Goal: Information Seeking & Learning: Learn about a topic

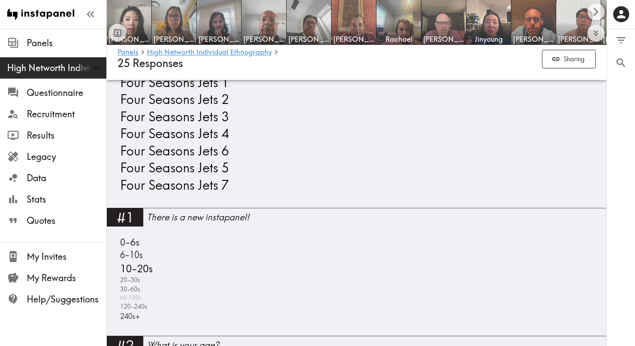
scroll to position [675, 0]
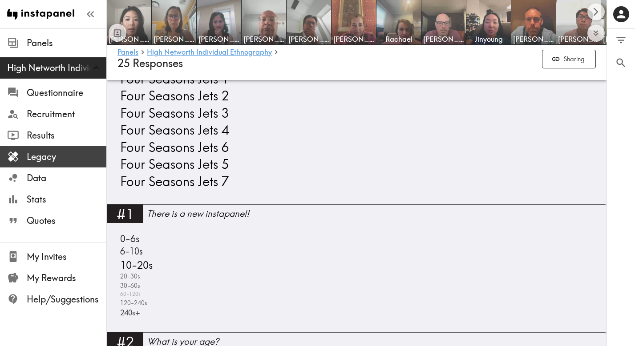
click at [33, 157] on span "Legacy" at bounding box center [67, 157] width 80 height 12
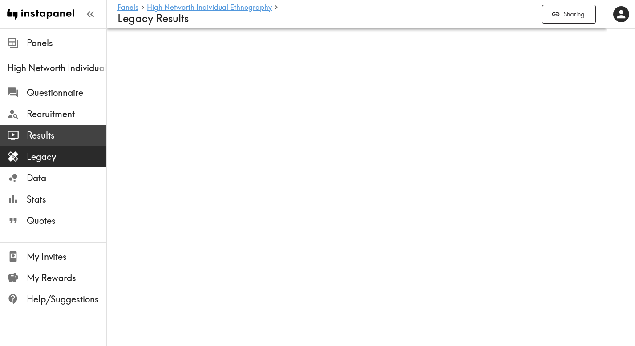
click at [36, 137] on span "Results" at bounding box center [67, 135] width 80 height 12
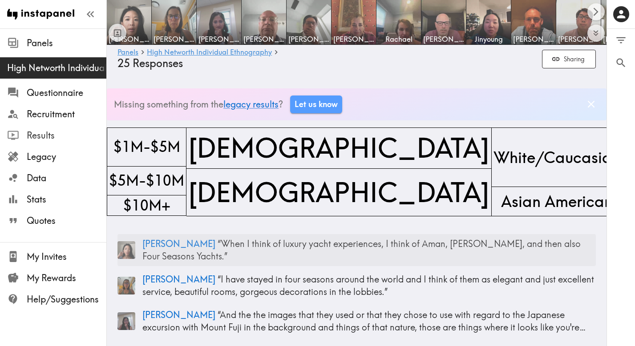
scroll to position [6, 0]
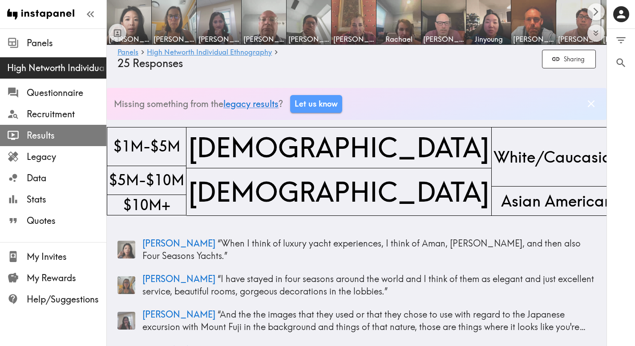
click at [30, 137] on span "Results" at bounding box center [67, 135] width 80 height 12
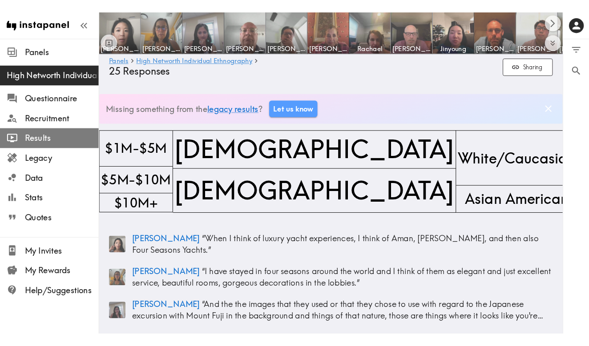
scroll to position [0, 0]
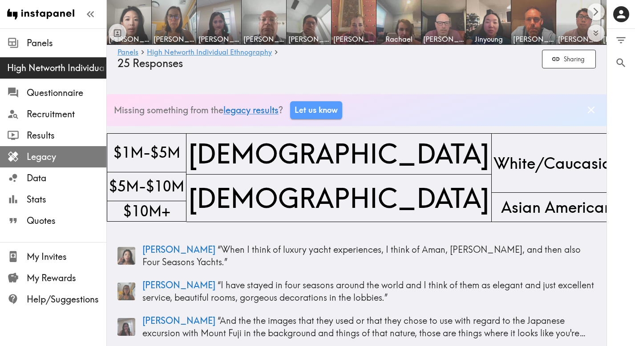
click at [30, 155] on span "Legacy" at bounding box center [67, 157] width 80 height 12
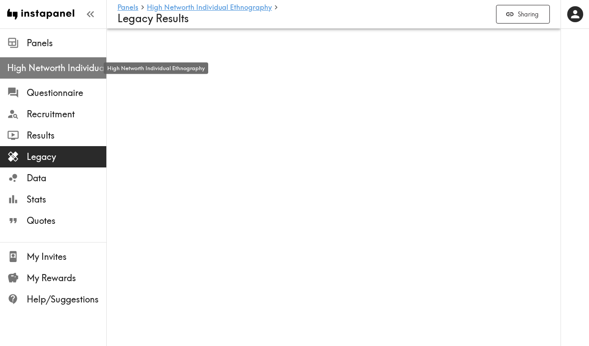
click at [49, 72] on span "High Networth Individual Ethnography" at bounding box center [56, 68] width 99 height 12
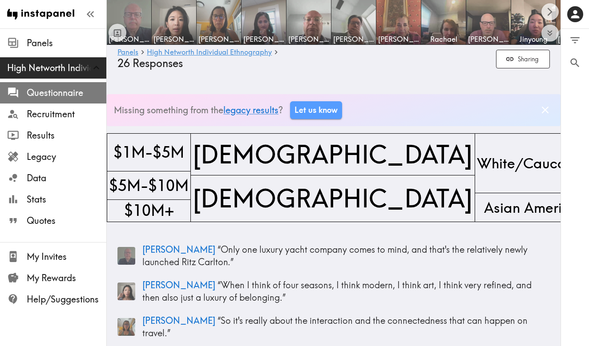
click at [56, 94] on span "Questionnaire" at bounding box center [67, 93] width 80 height 12
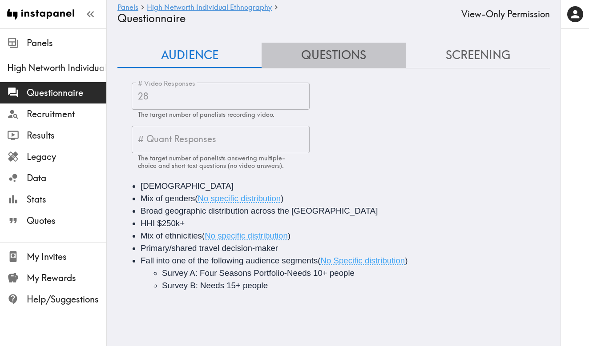
click at [345, 55] on button "Questions" at bounding box center [334, 55] width 144 height 25
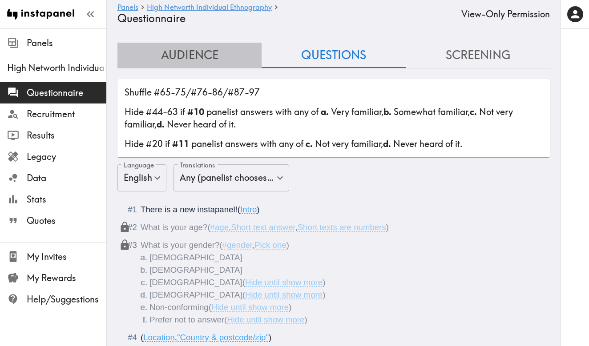
click at [201, 50] on button "Audience" at bounding box center [189, 55] width 144 height 25
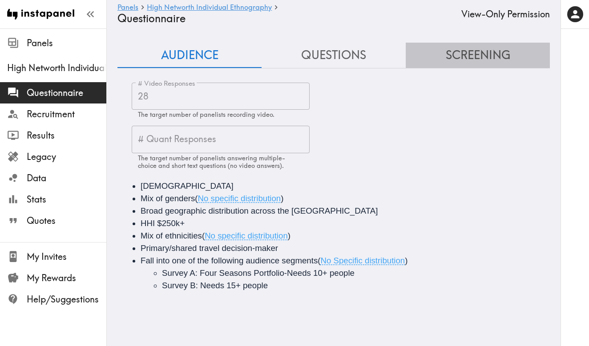
click at [474, 54] on button "Screening" at bounding box center [478, 55] width 144 height 25
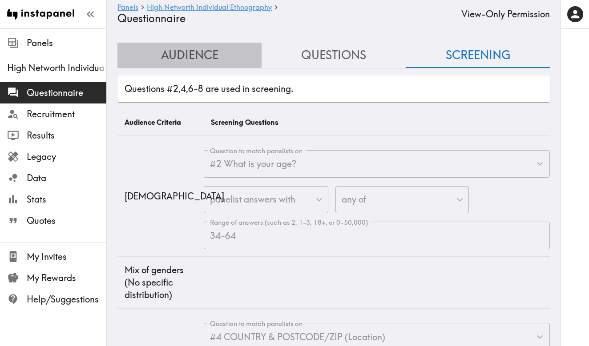
click at [197, 53] on button "Audience" at bounding box center [189, 55] width 144 height 25
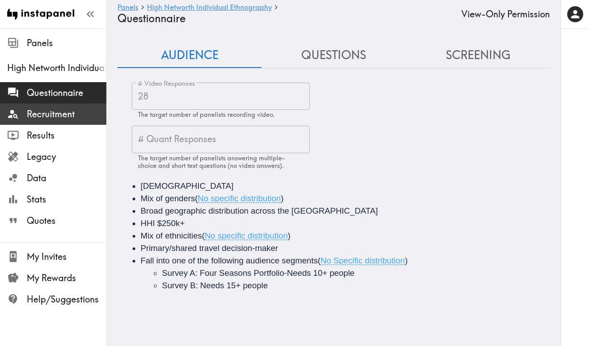
click at [55, 117] on span "Recruitment" at bounding box center [67, 114] width 80 height 12
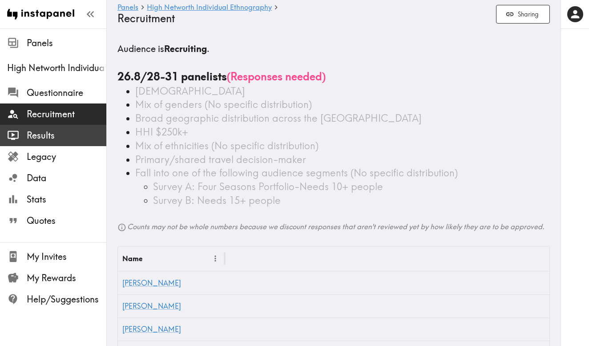
click at [45, 138] on span "Results" at bounding box center [67, 135] width 80 height 12
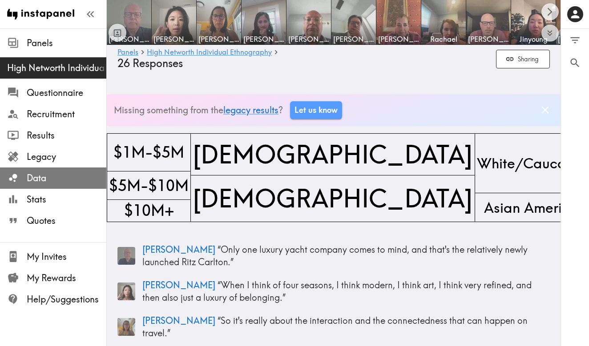
click at [41, 177] on span "Data" at bounding box center [67, 178] width 80 height 12
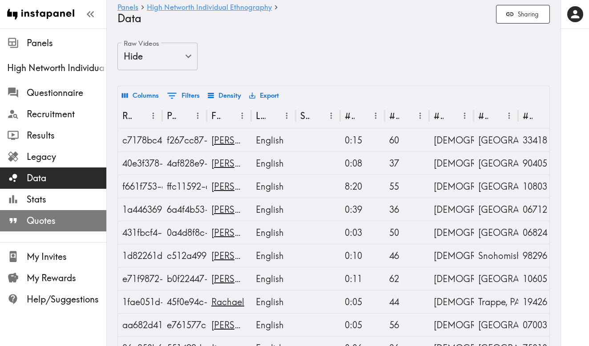
click at [46, 219] on span "Quotes" at bounding box center [67, 221] width 80 height 12
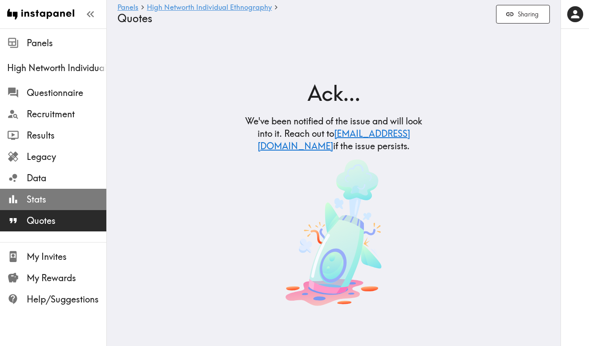
click at [46, 200] on span "Stats" at bounding box center [67, 199] width 80 height 12
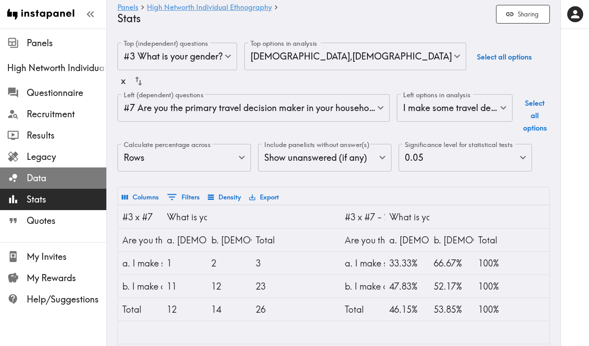
click at [60, 177] on span "Data" at bounding box center [67, 178] width 80 height 12
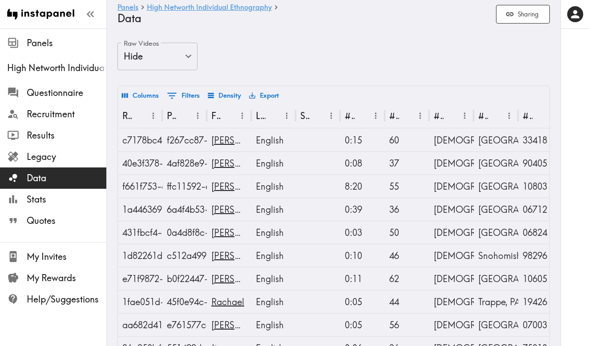
click at [60, 177] on span "Data" at bounding box center [67, 178] width 80 height 12
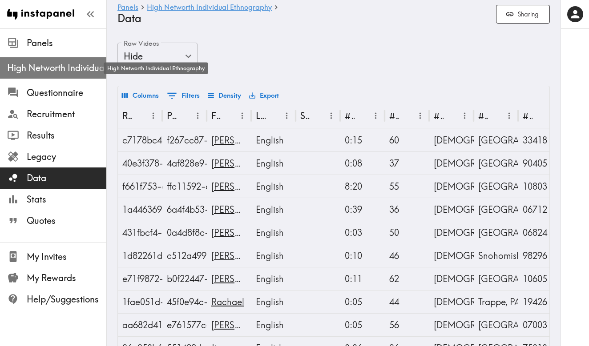
click at [52, 73] on span "High Networth Individual Ethnography" at bounding box center [56, 68] width 99 height 12
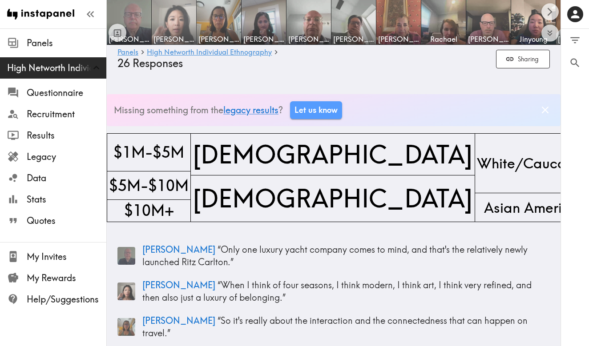
click at [176, 31] on img at bounding box center [174, 22] width 47 height 47
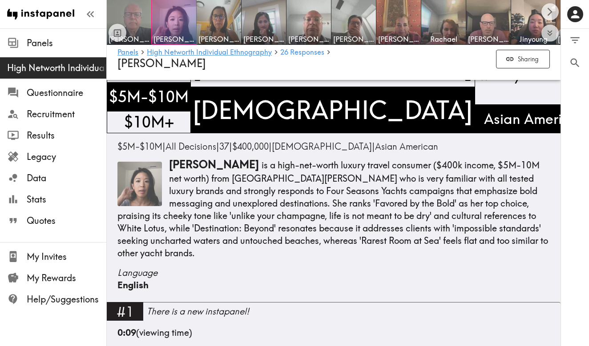
scroll to position [51, 0]
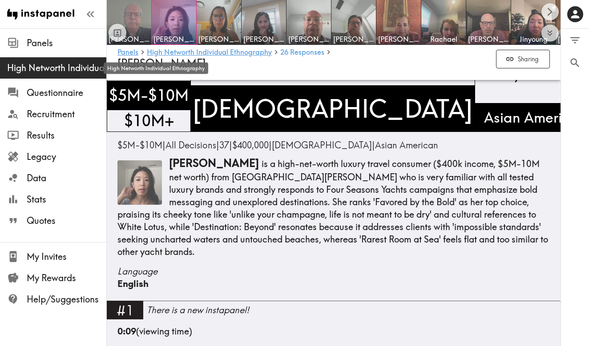
click at [45, 69] on span "High Networth Individual Ethnography" at bounding box center [56, 68] width 99 height 12
click at [46, 67] on span "High Networth Individual Ethnography" at bounding box center [56, 68] width 99 height 12
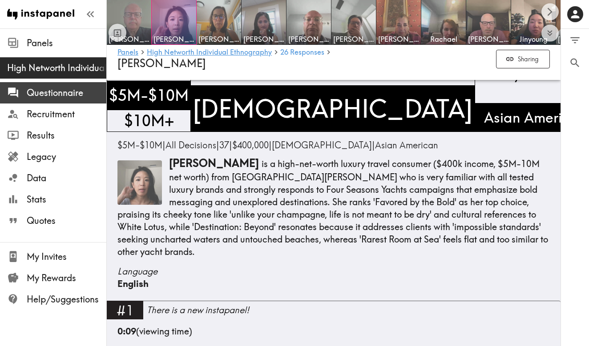
click at [42, 93] on span "Questionnaire" at bounding box center [67, 93] width 80 height 12
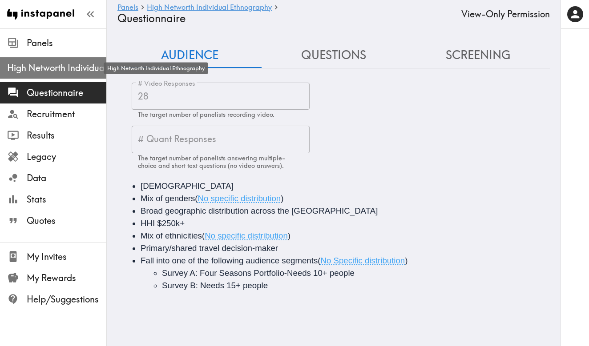
click at [47, 69] on span "High Networth Individual Ethnography" at bounding box center [56, 68] width 99 height 12
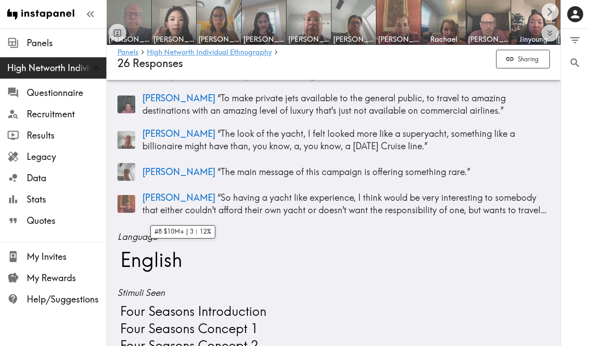
scroll to position [322, 0]
click at [243, 247] on div "English" at bounding box center [333, 260] width 432 height 26
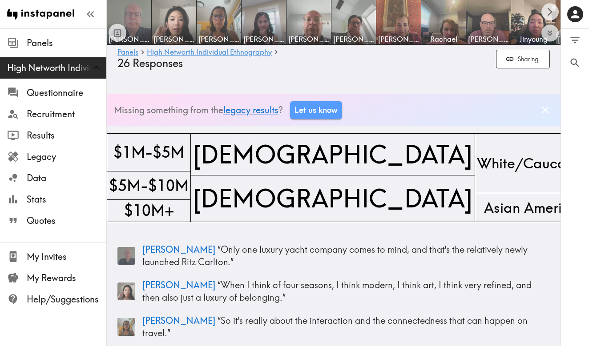
scroll to position [0, 0]
click at [168, 23] on img at bounding box center [174, 22] width 47 height 47
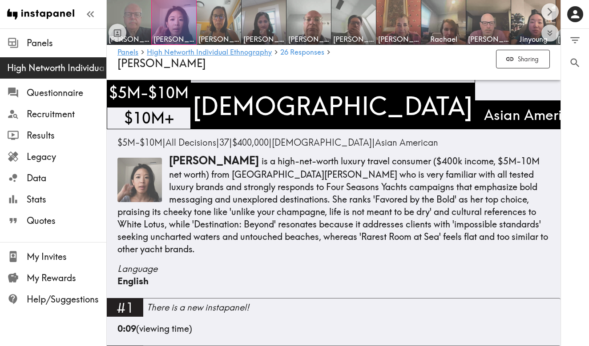
scroll to position [53, 0]
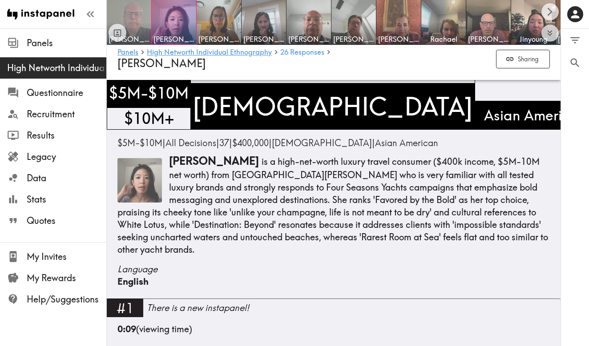
click at [143, 16] on img at bounding box center [129, 22] width 47 height 47
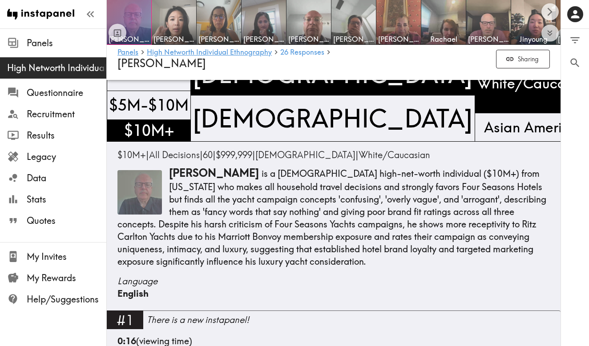
scroll to position [42, 0]
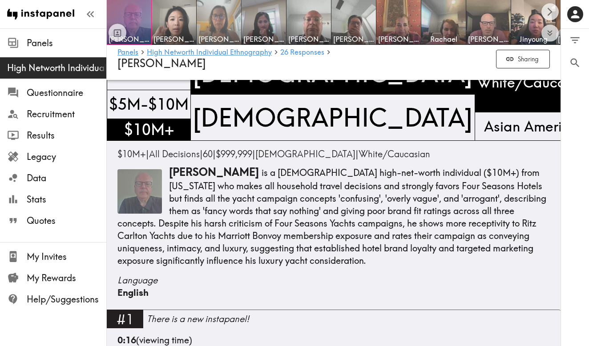
click at [225, 28] on img at bounding box center [219, 22] width 47 height 47
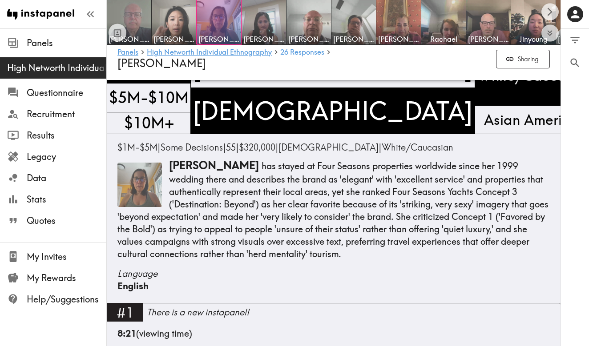
scroll to position [48, 0]
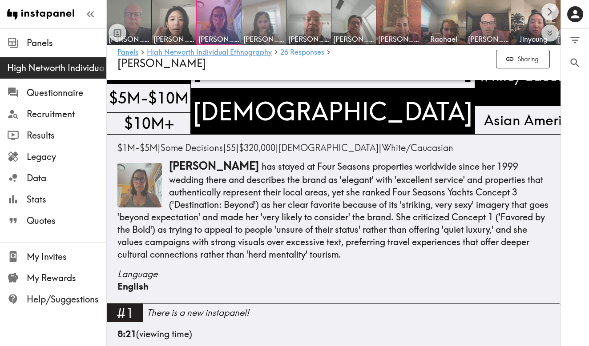
click at [268, 24] on img at bounding box center [264, 22] width 47 height 47
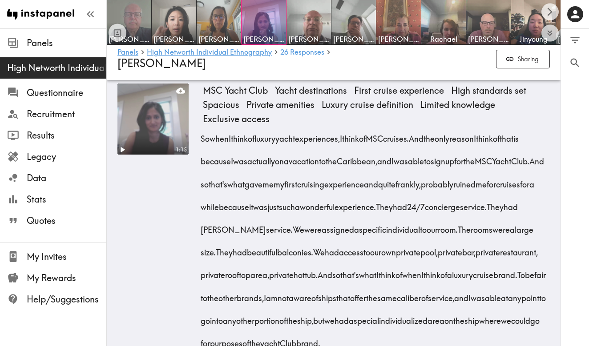
scroll to position [885, 0]
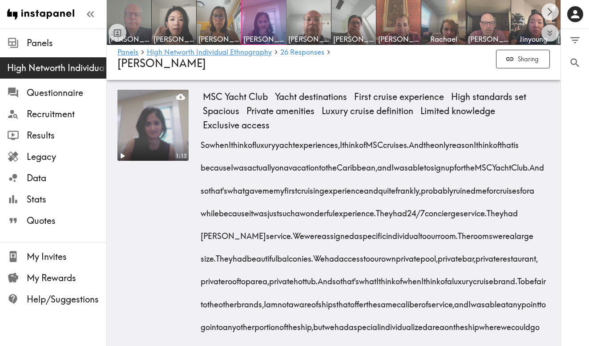
click at [142, 134] on video at bounding box center [153, 125] width 75 height 75
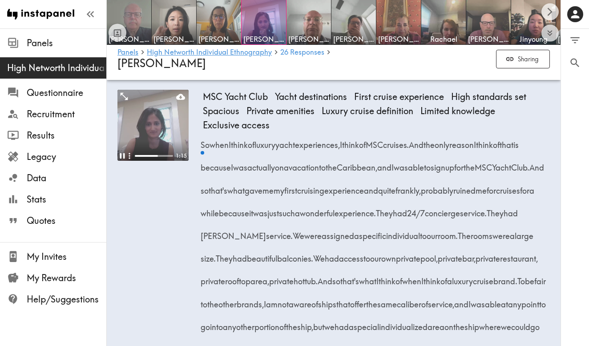
scroll to position [848, 0]
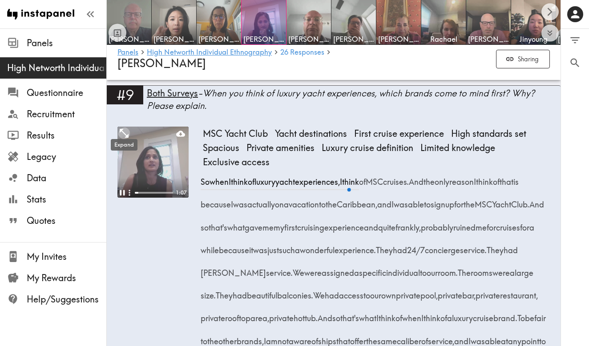
click at [123, 132] on icon "Expand" at bounding box center [124, 134] width 12 height 12
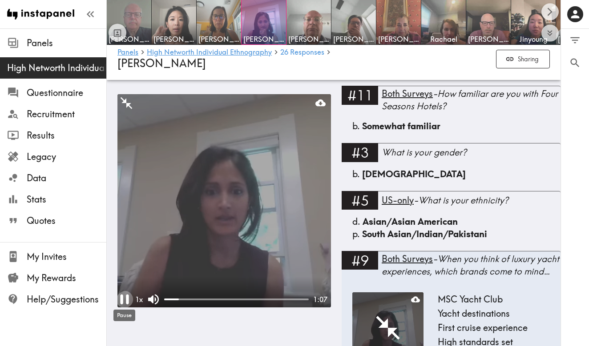
click at [122, 298] on icon "Pause" at bounding box center [124, 300] width 8 height 10
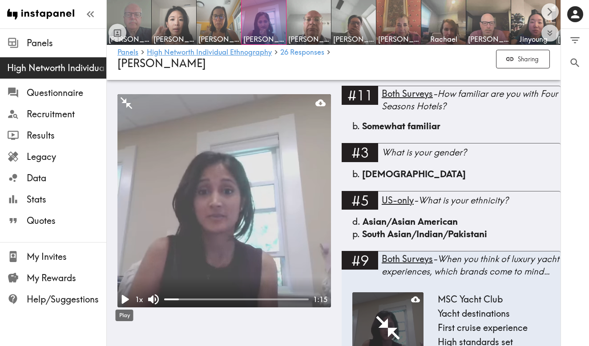
click at [124, 298] on icon "Play" at bounding box center [125, 299] width 7 height 9
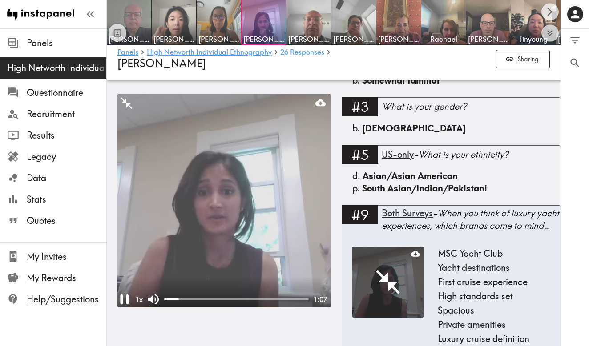
scroll to position [917, 0]
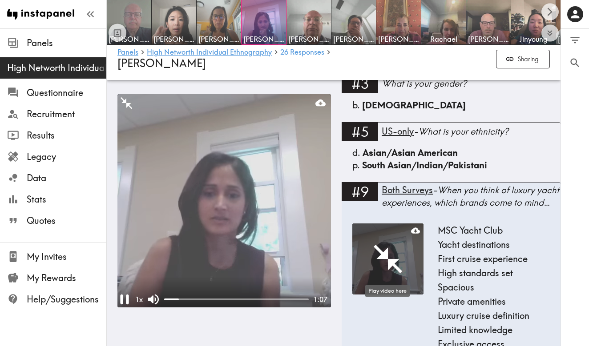
click at [382, 249] on icon "Play video here" at bounding box center [388, 259] width 34 height 34
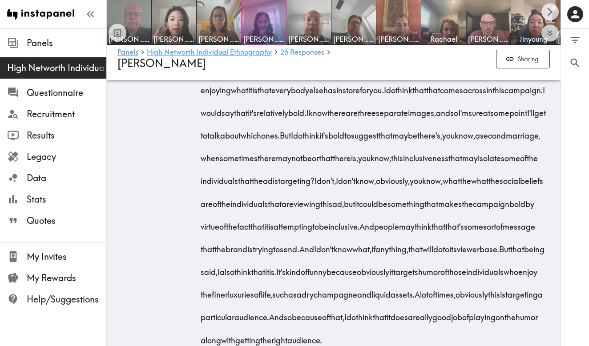
scroll to position [4372, 0]
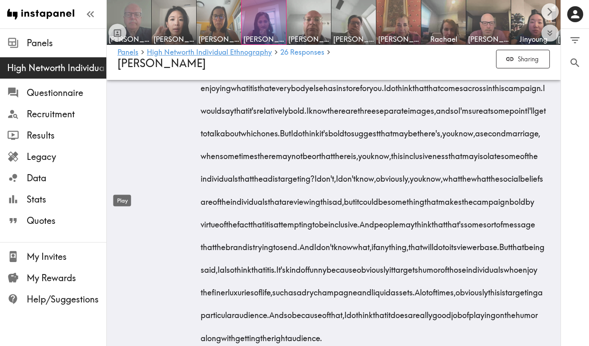
click at [121, 48] on icon "Play" at bounding box center [123, 45] width 5 height 6
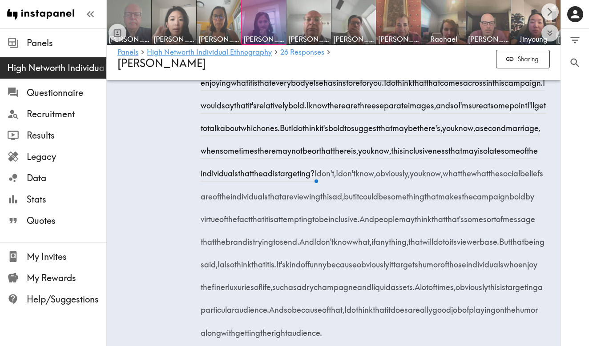
scroll to position [4368, 0]
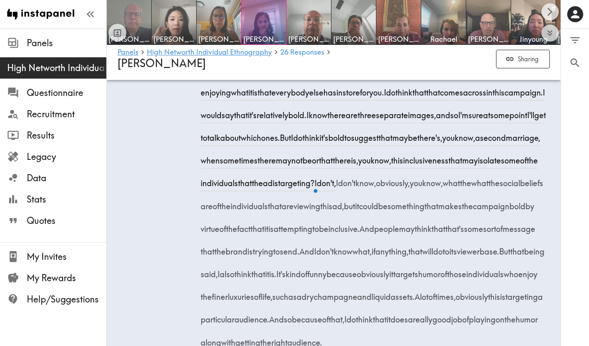
click at [121, 52] on icon "Pause" at bounding box center [122, 49] width 6 height 7
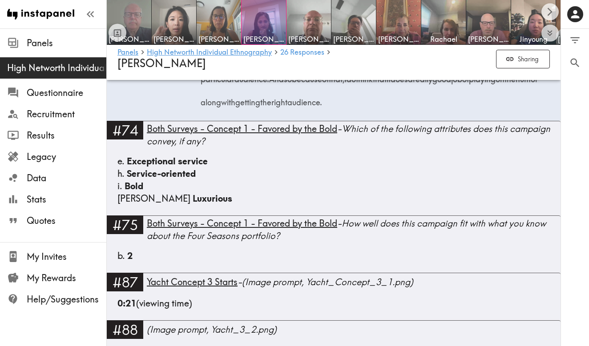
scroll to position [4612, 0]
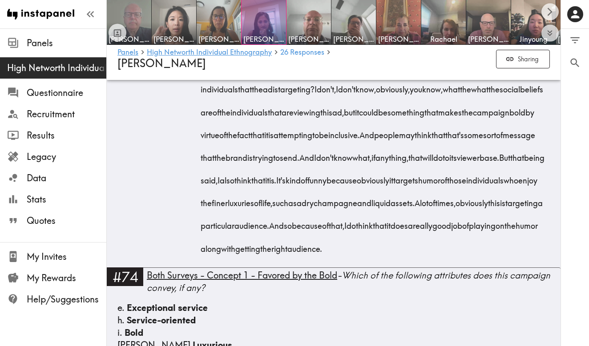
scroll to position [4462, 0]
click at [549, 12] on icon "Scroll right" at bounding box center [550, 12] width 10 height 10
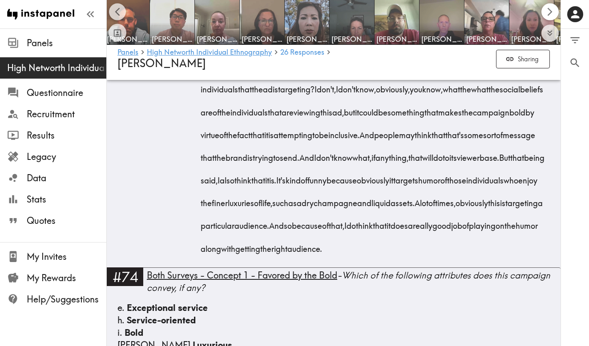
scroll to position [0, 454]
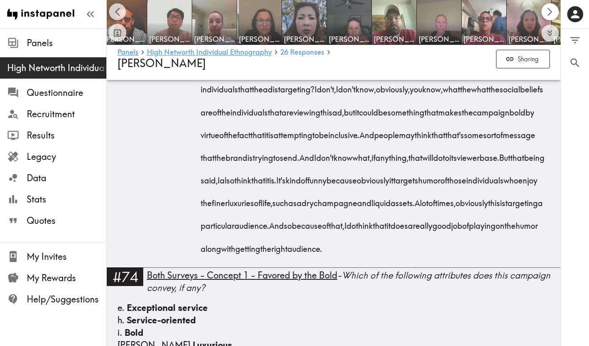
click at [549, 12] on icon "Scroll right" at bounding box center [550, 12] width 10 height 10
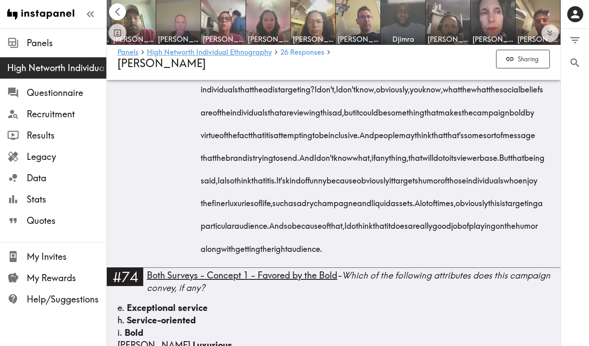
click at [119, 12] on icon "Scroll left" at bounding box center [118, 12] width 10 height 10
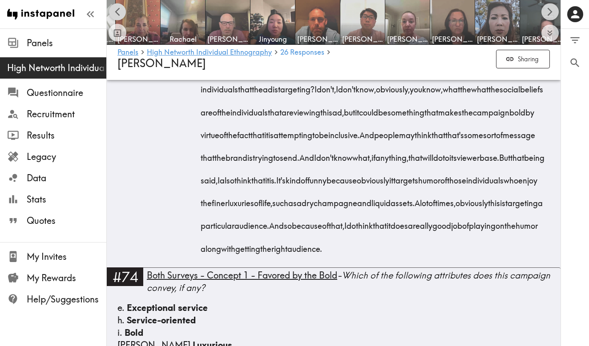
click at [119, 12] on icon "Scroll left" at bounding box center [118, 12] width 10 height 10
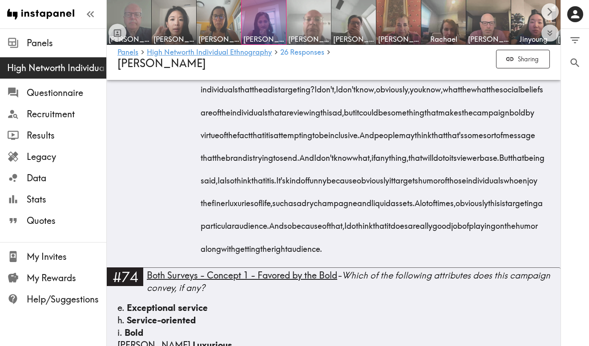
click at [306, 22] on img at bounding box center [309, 22] width 47 height 47
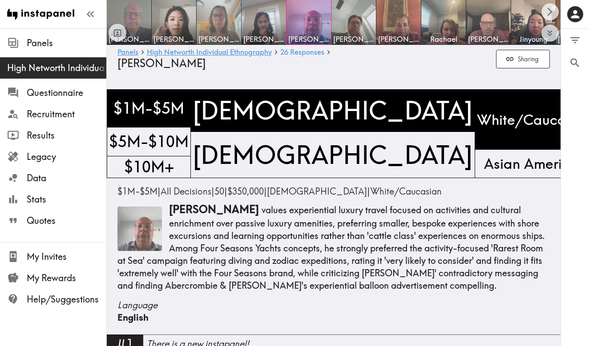
scroll to position [2, 0]
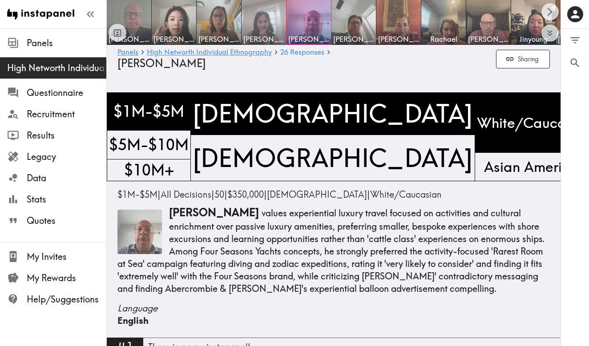
click at [259, 18] on img at bounding box center [264, 22] width 47 height 47
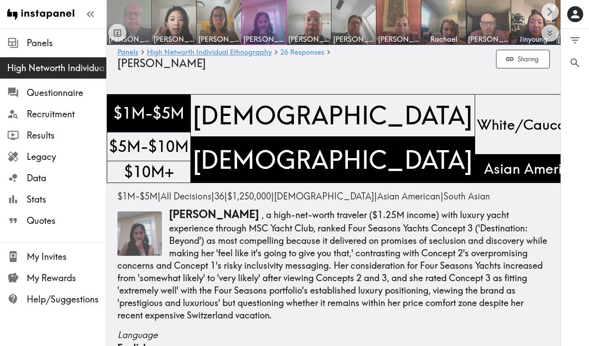
click at [131, 13] on img at bounding box center [129, 22] width 47 height 47
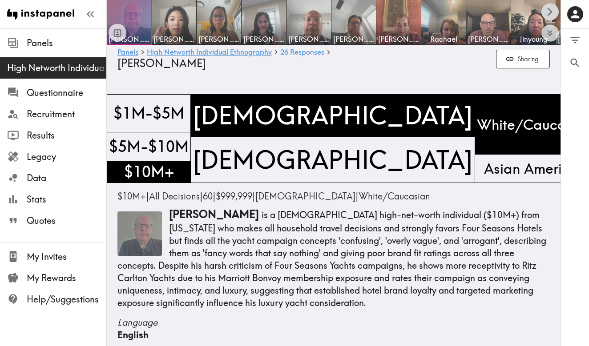
click at [548, 8] on icon "Scroll right" at bounding box center [550, 12] width 5 height 8
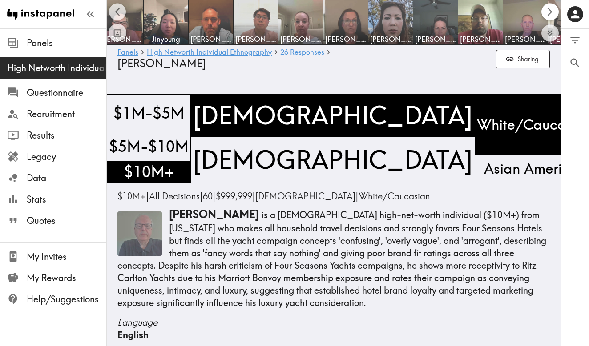
scroll to position [0, 454]
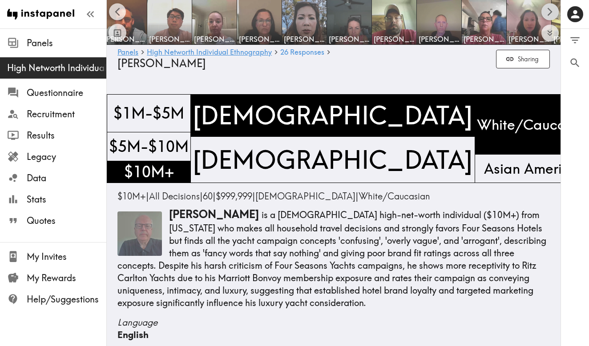
click at [549, 12] on icon "Scroll right" at bounding box center [550, 12] width 10 height 10
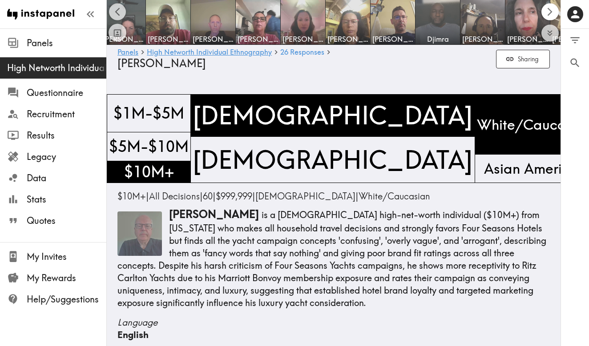
scroll to position [0, 714]
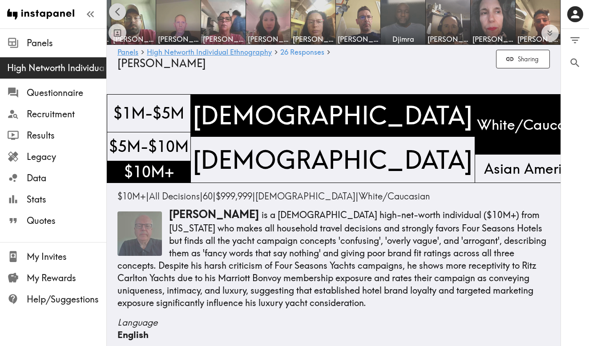
click at [119, 11] on icon "Scroll left" at bounding box center [118, 12] width 10 height 10
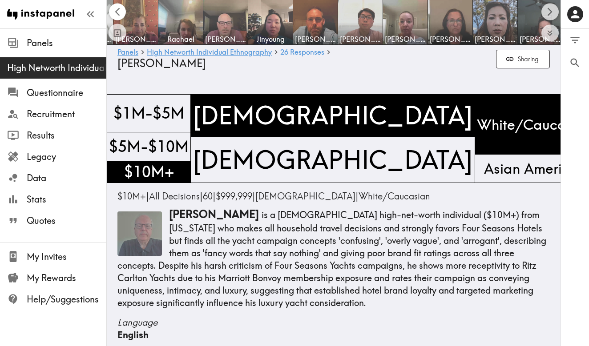
scroll to position [0, 261]
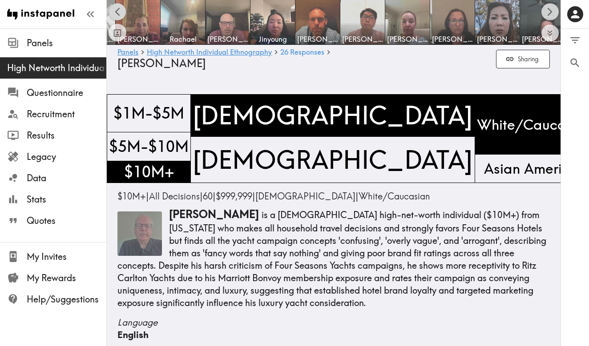
click at [119, 10] on icon "Scroll left" at bounding box center [118, 12] width 10 height 10
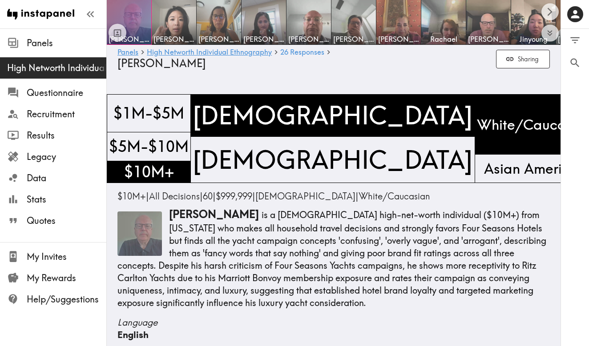
scroll to position [0, 0]
click at [60, 74] on span "High Networth Individual Ethnography" at bounding box center [56, 68] width 99 height 12
click at [132, 19] on div at bounding box center [129, 22] width 44 height 44
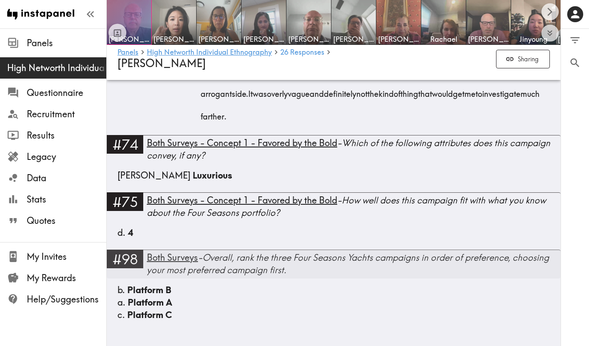
scroll to position [5181, 0]
click at [222, 285] on div "b. Platform B" at bounding box center [333, 290] width 432 height 12
click at [141, 291] on span "Platform B" at bounding box center [149, 290] width 44 height 11
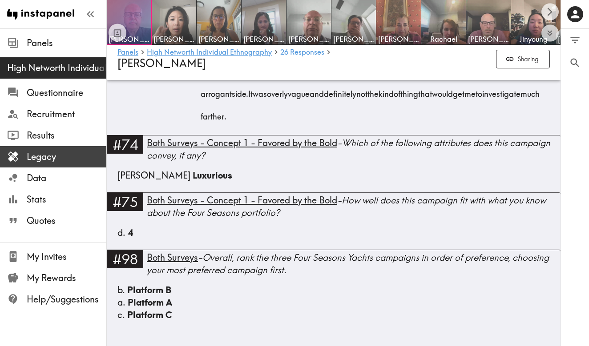
click at [50, 155] on span "Legacy" at bounding box center [67, 157] width 80 height 12
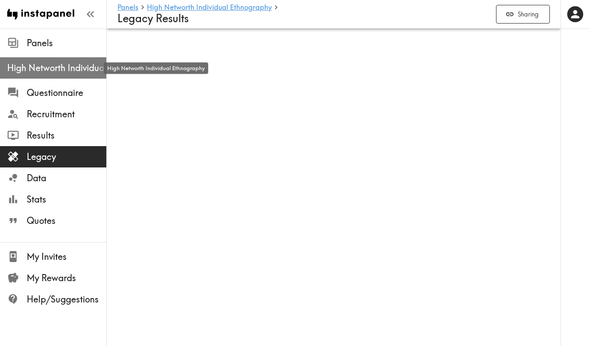
click at [48, 68] on span "High Networth Individual Ethnography" at bounding box center [56, 68] width 99 height 12
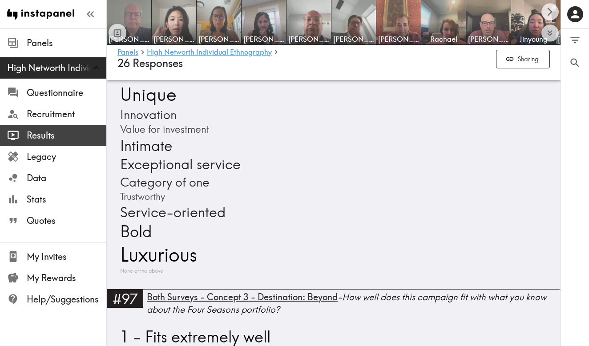
scroll to position [12239, 0]
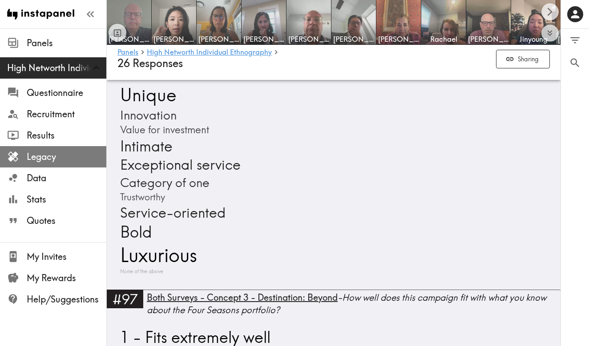
click at [51, 157] on span "Legacy" at bounding box center [67, 157] width 80 height 12
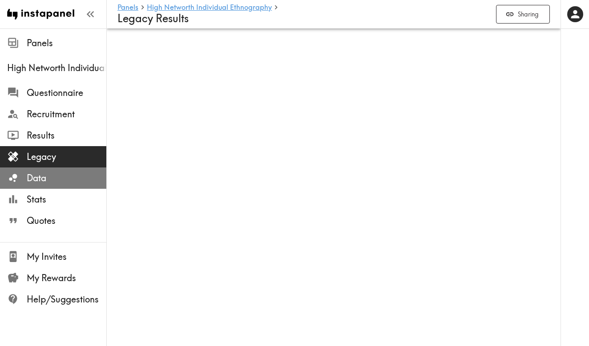
click at [34, 180] on span "Data" at bounding box center [67, 178] width 80 height 12
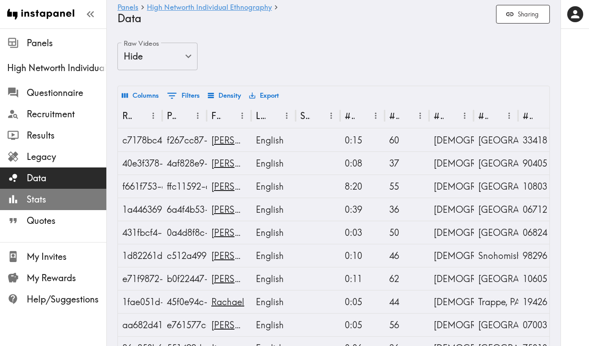
click at [45, 201] on span "Stats" at bounding box center [67, 199] width 80 height 12
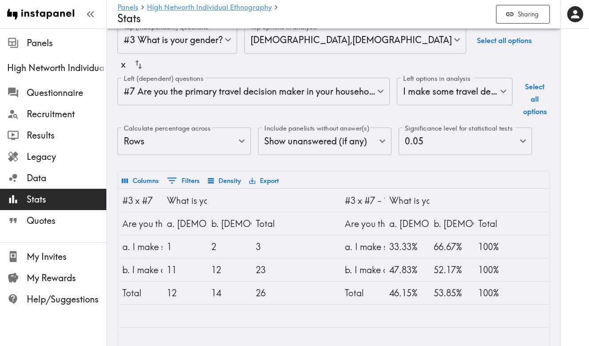
scroll to position [12, 0]
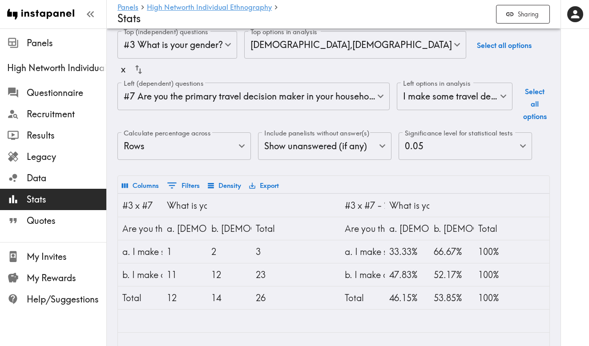
click at [370, 99] on body "Instapanel - Panels - High Networth Individual Ethnography - Stats Panels High …" at bounding box center [294, 251] width 589 height 469
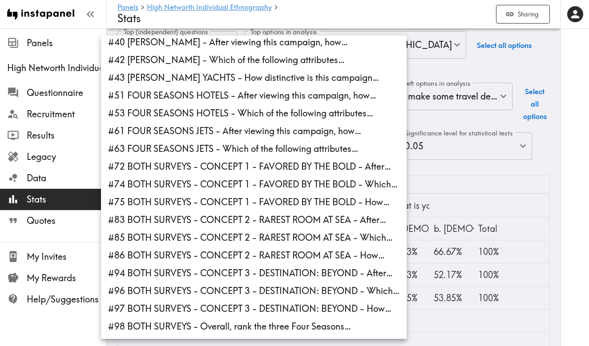
scroll to position [344, 0]
click at [240, 326] on li "#98 BOTH SURVEYS - Overall, rank the three Four Seasons…" at bounding box center [254, 327] width 306 height 18
type input "3e2a3ae2-b4be-4c8c-b1f4-f26a476557e1,b084b766-986c-4c5e-b325-e182d1c3eb0b"
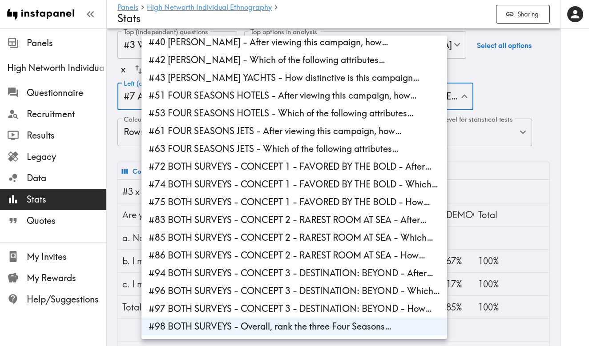
click at [572, 226] on div at bounding box center [294, 173] width 589 height 346
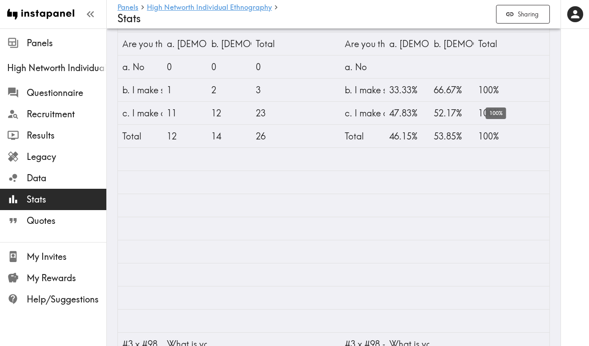
scroll to position [183, 0]
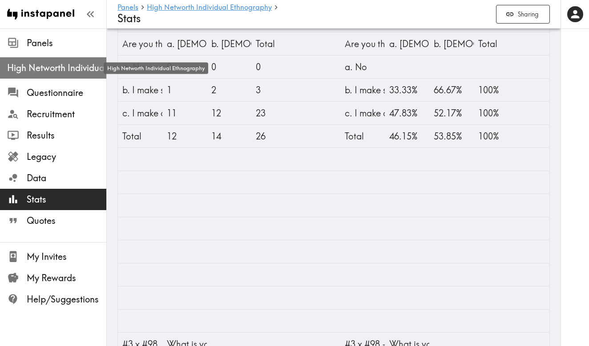
click at [44, 73] on span "High Networth Individual Ethnography" at bounding box center [56, 68] width 99 height 12
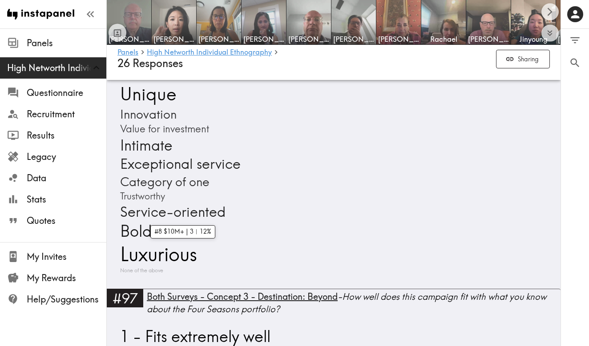
scroll to position [12239, 0]
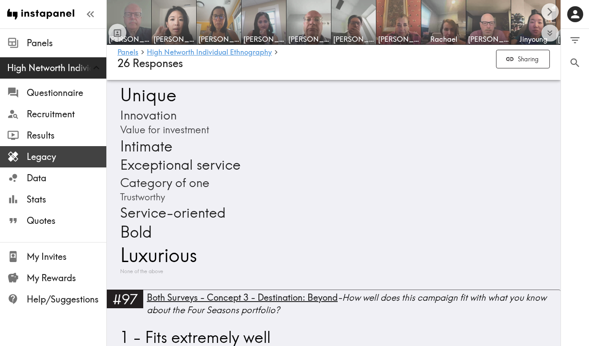
click at [47, 151] on span "Legacy" at bounding box center [67, 157] width 80 height 12
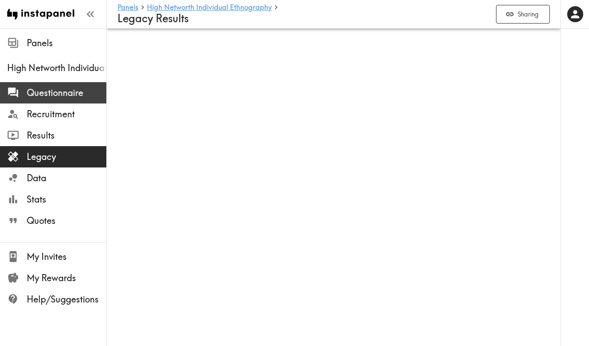
click at [49, 94] on span "Questionnaire" at bounding box center [67, 93] width 80 height 12
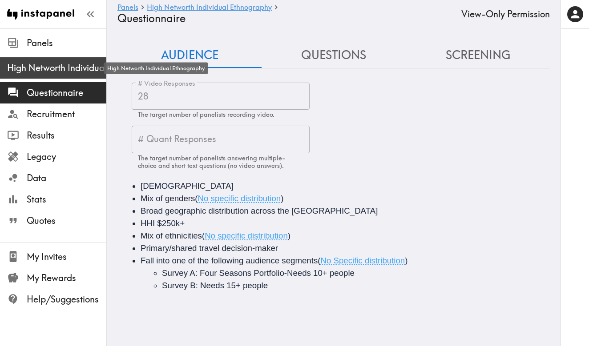
click at [51, 68] on span "High Networth Individual Ethnography" at bounding box center [56, 68] width 99 height 12
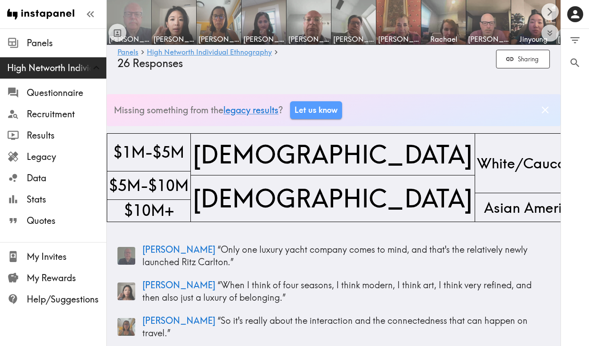
click at [135, 16] on img at bounding box center [129, 22] width 47 height 47
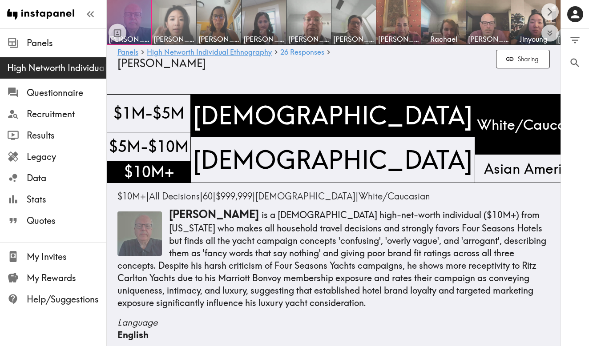
click at [172, 24] on img at bounding box center [174, 22] width 47 height 47
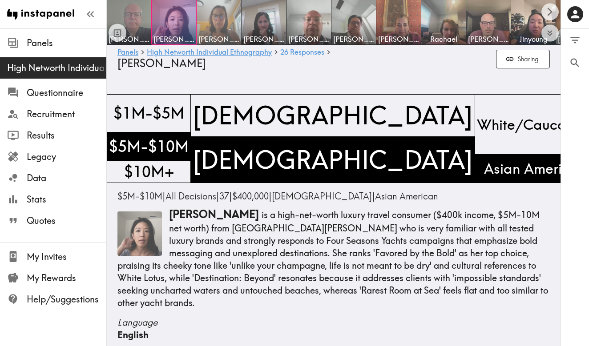
click at [217, 22] on img at bounding box center [219, 22] width 47 height 47
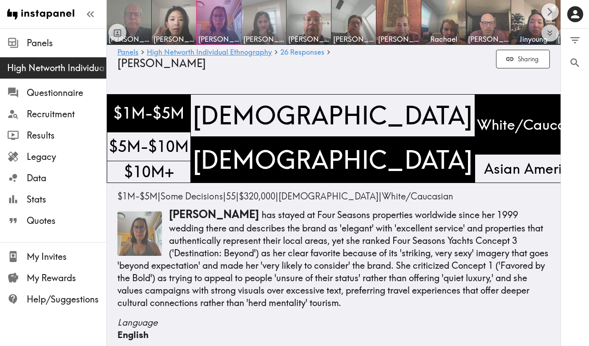
click at [265, 20] on img at bounding box center [264, 22] width 47 height 47
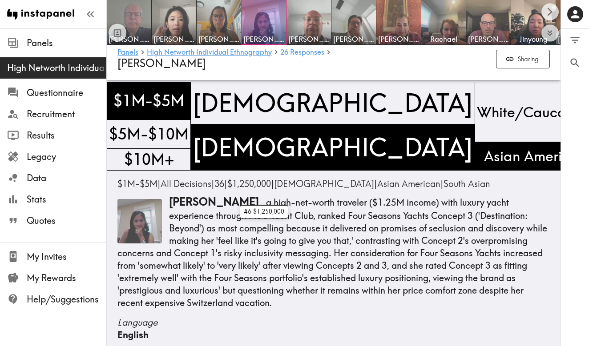
scroll to position [15, 0]
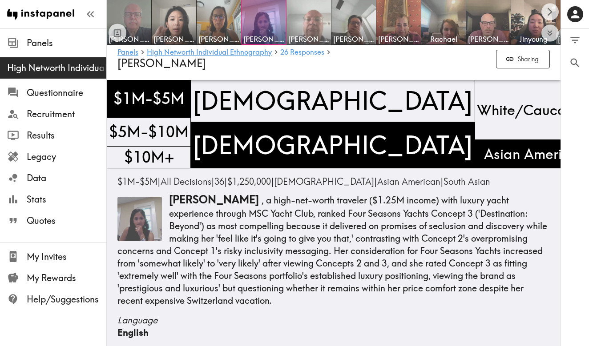
click at [314, 23] on img at bounding box center [309, 22] width 47 height 47
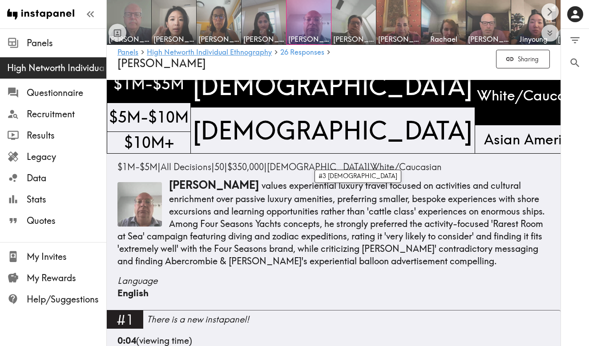
scroll to position [31, 0]
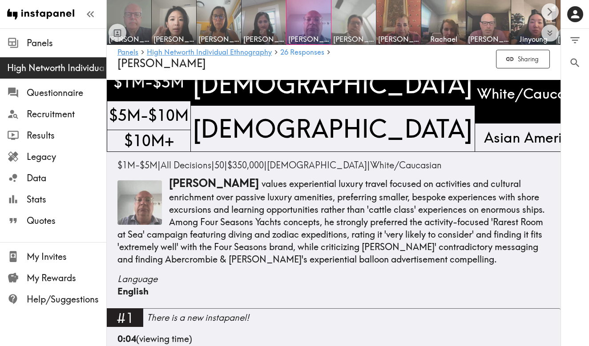
click at [358, 30] on img at bounding box center [353, 22] width 47 height 47
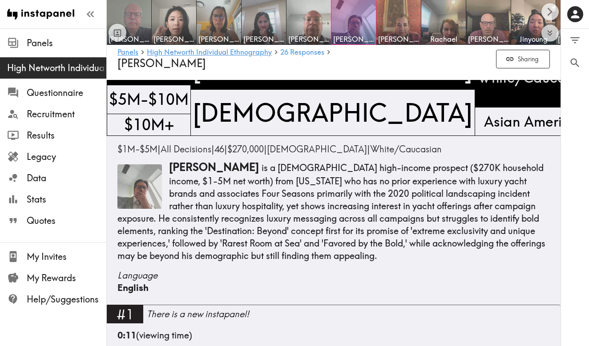
scroll to position [56, 0]
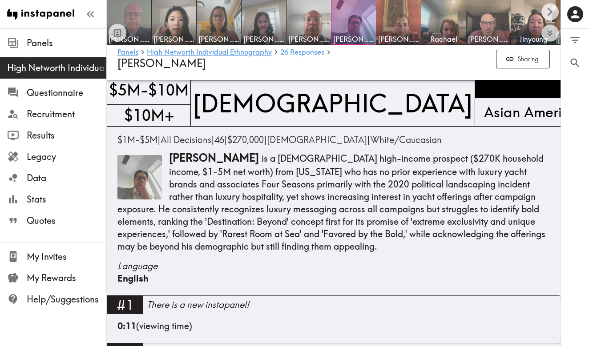
click at [305, 247] on p "Reggie is a 46-year-old high-income prospect ($270K household income, $1-5M net…" at bounding box center [333, 202] width 432 height 102
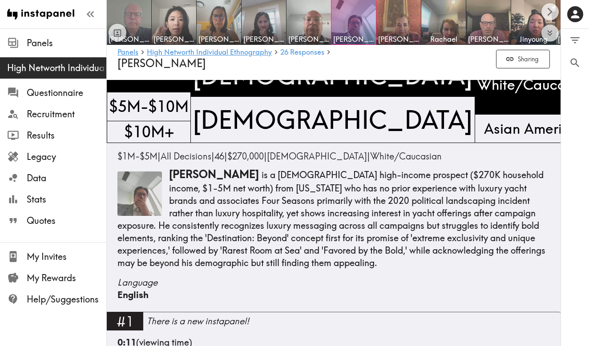
scroll to position [42, 0]
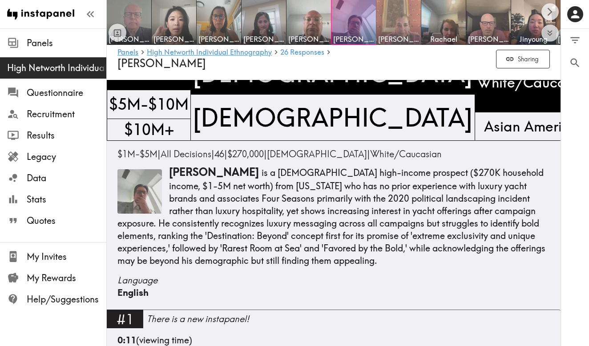
click at [399, 26] on img at bounding box center [398, 22] width 47 height 47
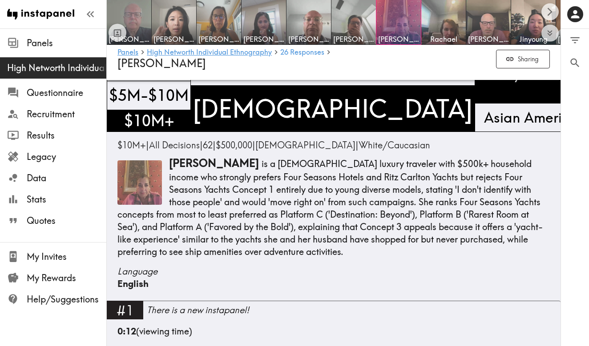
scroll to position [53, 0]
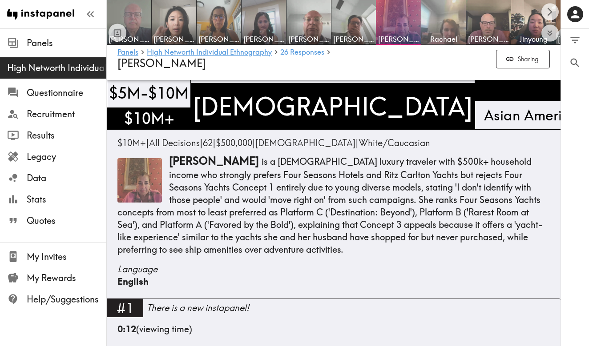
click at [440, 28] on img at bounding box center [443, 22] width 47 height 47
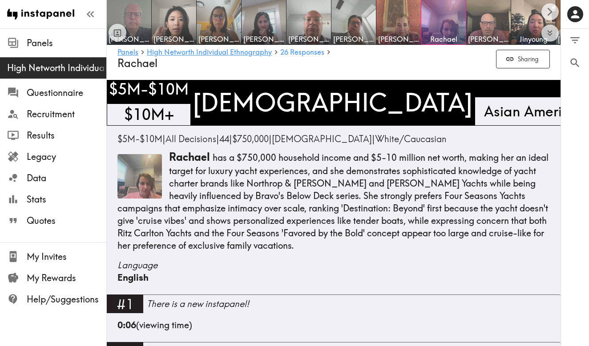
scroll to position [60, 0]
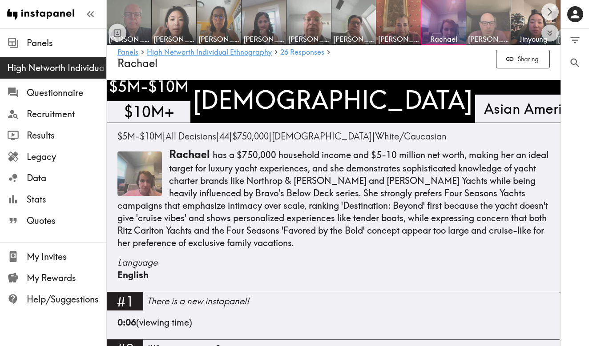
click at [488, 16] on img at bounding box center [488, 22] width 47 height 47
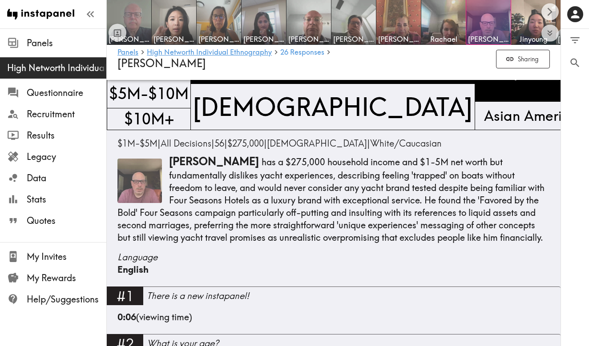
scroll to position [55, 0]
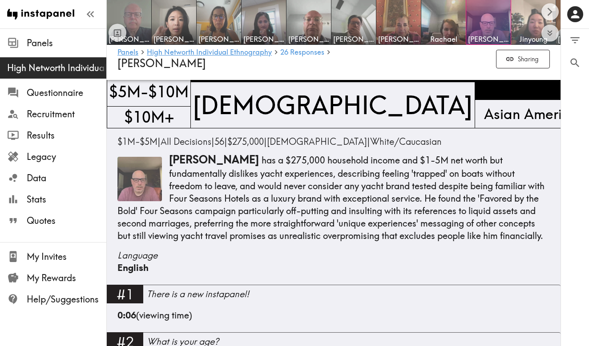
click at [519, 25] on img at bounding box center [533, 22] width 47 height 47
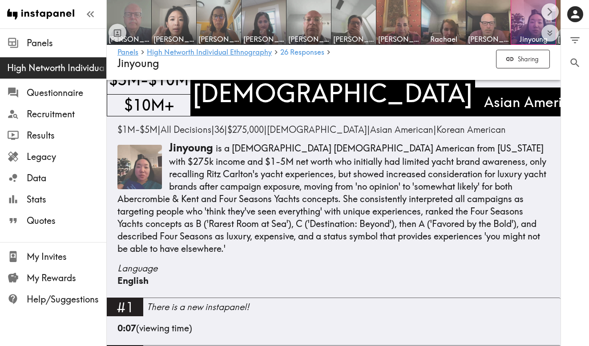
scroll to position [68, 0]
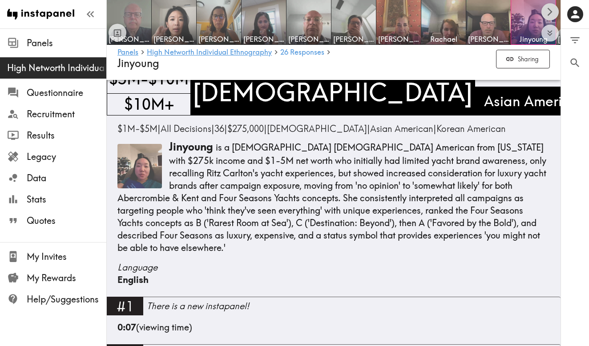
click at [546, 11] on icon "Scroll right" at bounding box center [550, 12] width 10 height 10
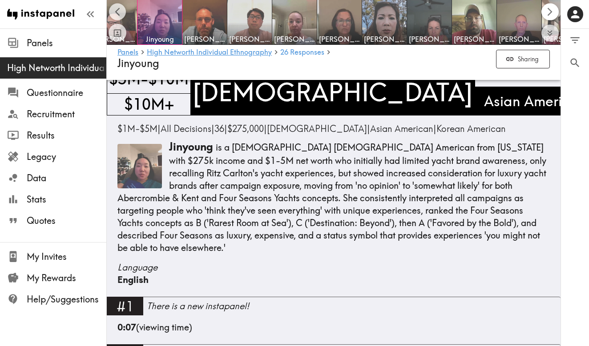
scroll to position [0, 454]
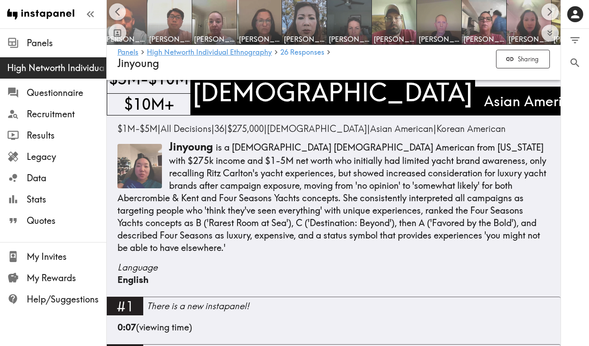
click at [132, 21] on img at bounding box center [124, 22] width 47 height 47
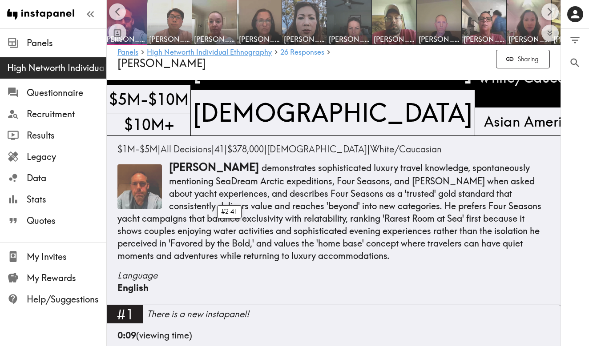
scroll to position [49, 0]
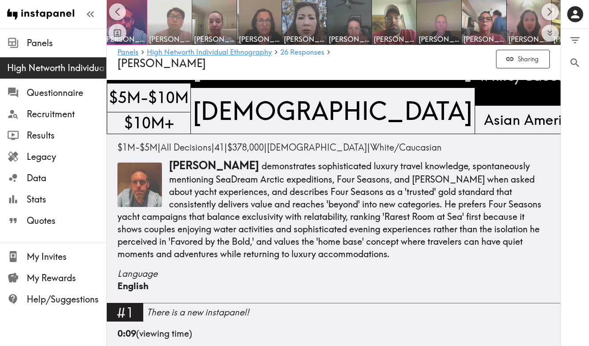
click at [171, 16] on img at bounding box center [169, 22] width 47 height 47
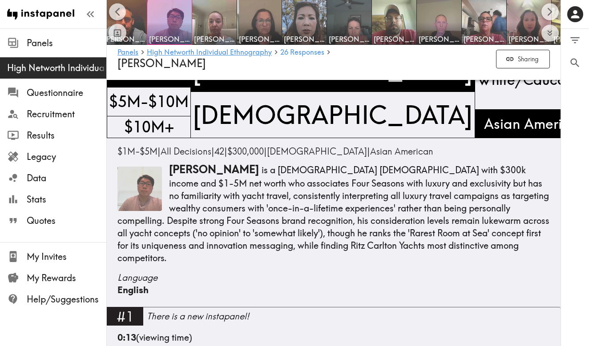
scroll to position [44, 0]
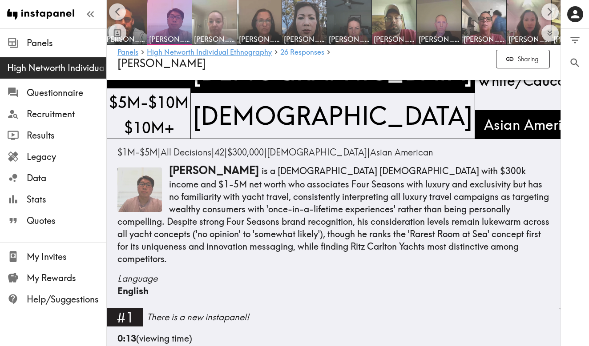
click at [221, 20] on img at bounding box center [214, 22] width 47 height 47
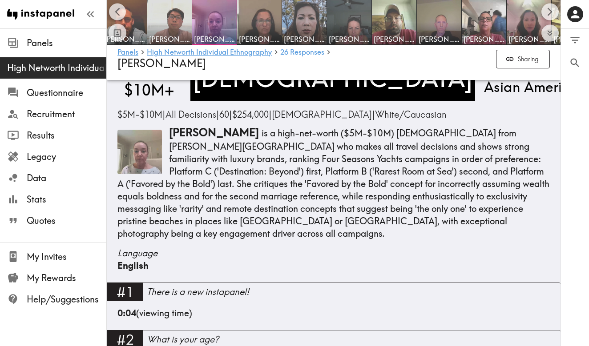
scroll to position [81, 0]
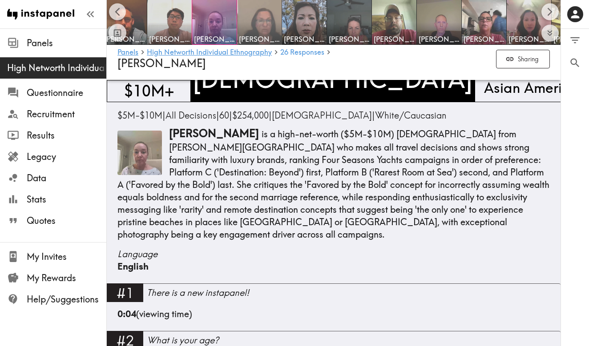
click at [258, 26] on img at bounding box center [259, 22] width 47 height 47
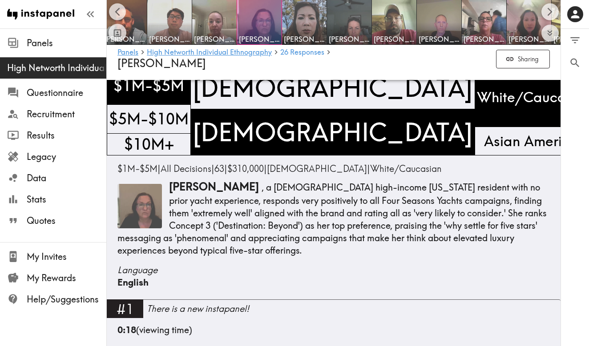
scroll to position [28, 0]
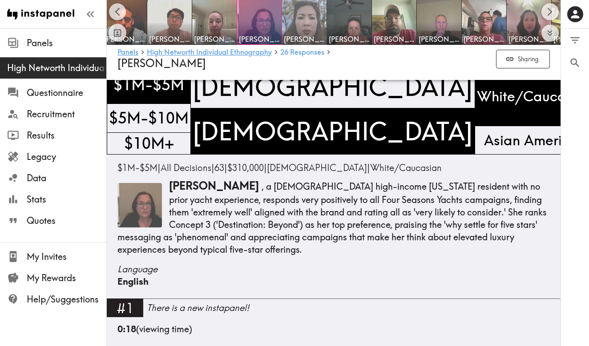
click at [308, 21] on img at bounding box center [304, 22] width 47 height 47
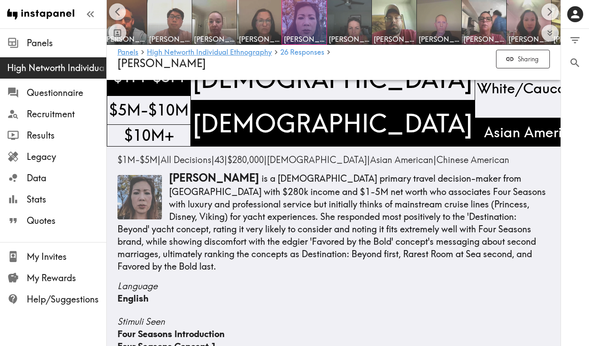
scroll to position [48, 0]
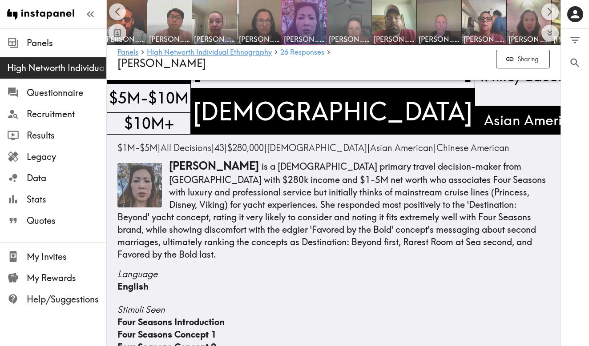
click at [348, 24] on img at bounding box center [349, 22] width 47 height 47
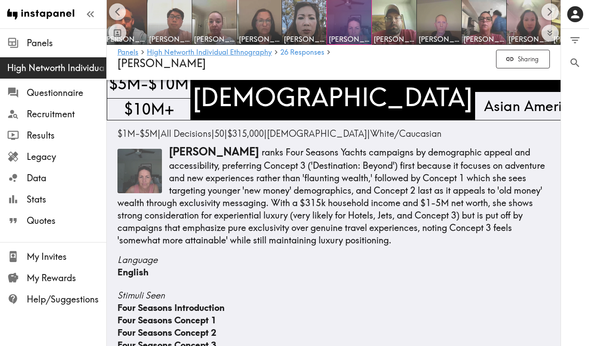
scroll to position [65, 0]
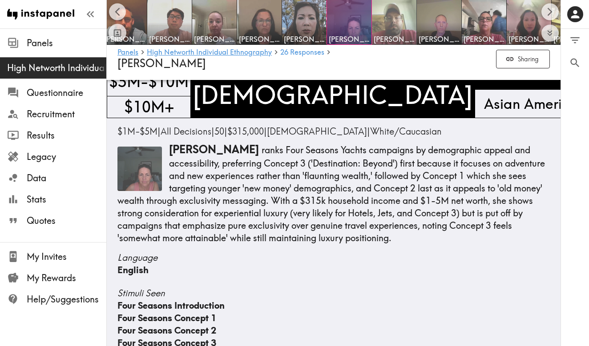
click at [392, 16] on img at bounding box center [394, 22] width 47 height 47
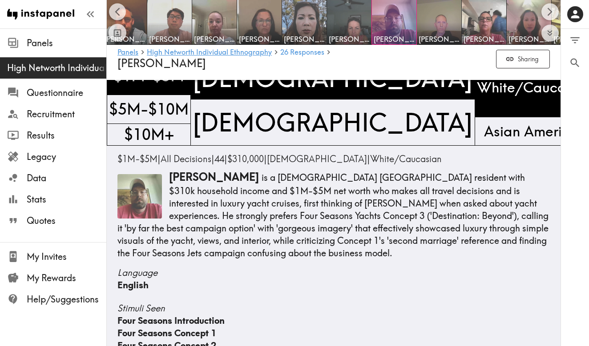
scroll to position [39, 0]
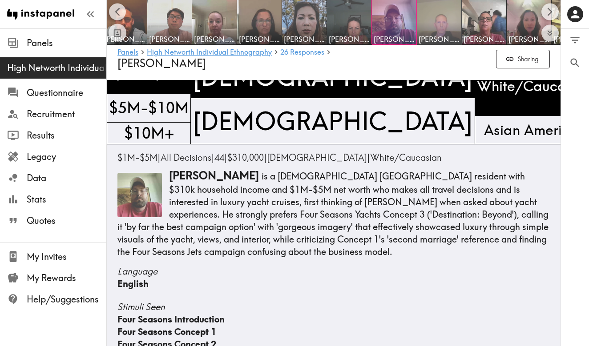
click at [430, 22] on img at bounding box center [439, 22] width 47 height 47
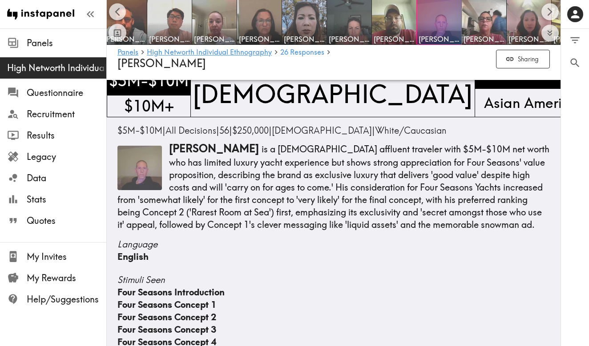
scroll to position [38, 0]
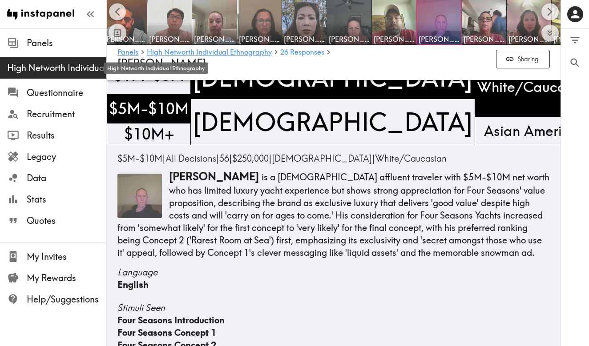
click at [45, 69] on span "High Networth Individual Ethnography" at bounding box center [56, 68] width 99 height 12
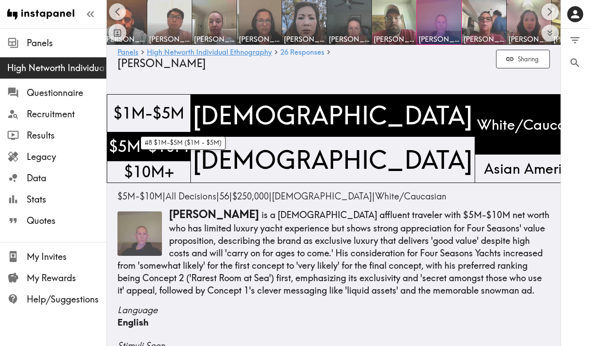
scroll to position [0, 0]
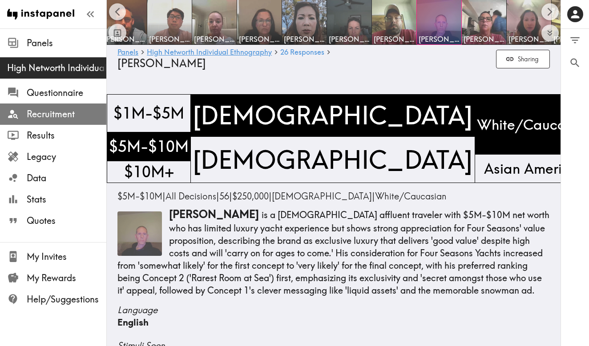
click at [54, 113] on span "Recruitment" at bounding box center [67, 114] width 80 height 12
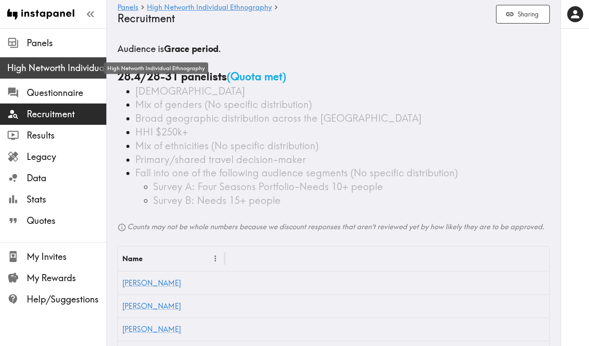
click at [53, 69] on span "High Networth Individual Ethnography" at bounding box center [56, 68] width 99 height 12
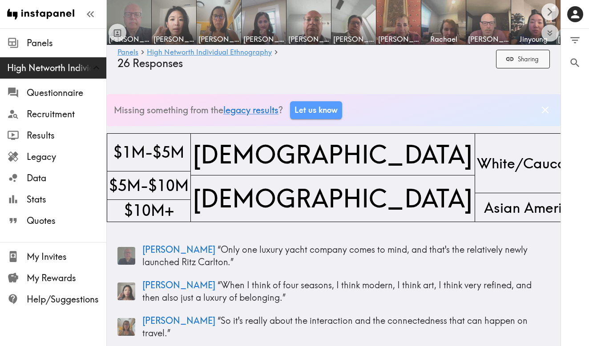
click at [518, 60] on button "Sharing" at bounding box center [523, 59] width 54 height 19
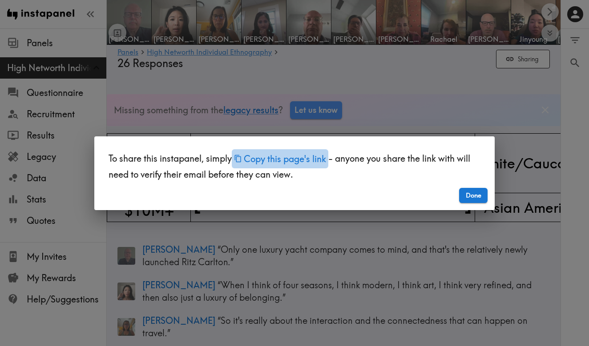
click at [303, 162] on button "Copy this page's link" at bounding box center [280, 158] width 97 height 19
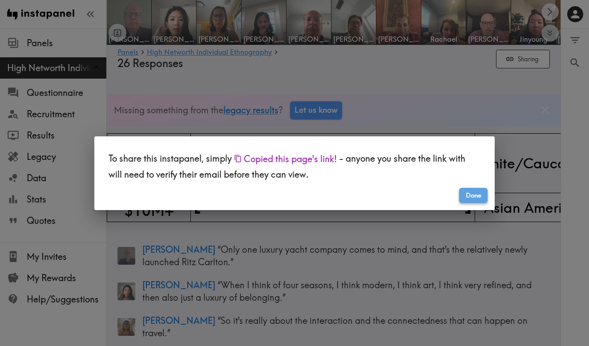
click at [468, 197] on button "Done" at bounding box center [473, 195] width 28 height 15
